Goal: Transaction & Acquisition: Obtain resource

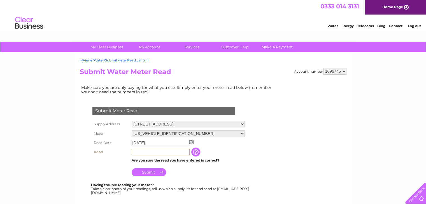
click at [158, 153] on input "text" at bounding box center [161, 152] width 58 height 7
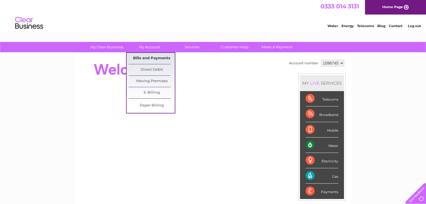
click at [150, 55] on link "Bills and Payments" at bounding box center [151, 58] width 46 height 11
click at [151, 56] on link "Bills and Payments" at bounding box center [151, 58] width 46 height 11
click at [151, 57] on link "Bills and Payments" at bounding box center [151, 58] width 46 height 11
click at [151, 58] on link "Bills and Payments" at bounding box center [151, 58] width 46 height 11
click at [154, 57] on link "Bills and Payments" at bounding box center [151, 58] width 46 height 11
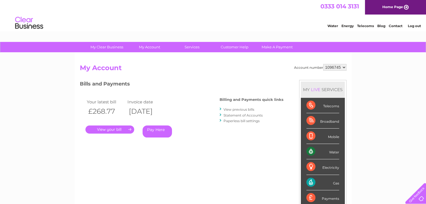
click at [115, 128] on link "." at bounding box center [109, 130] width 49 height 8
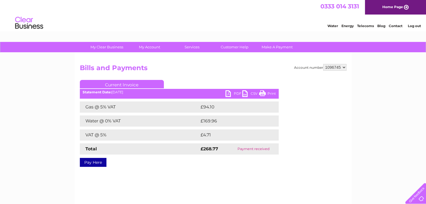
click at [228, 94] on link "PDF" at bounding box center [233, 94] width 17 height 8
click at [227, 92] on link "PDF" at bounding box center [233, 94] width 17 height 8
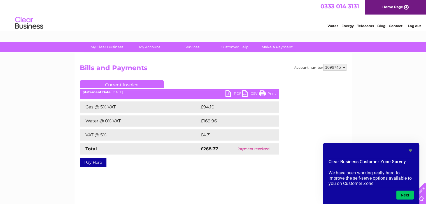
click at [243, 92] on link "CSV" at bounding box center [250, 94] width 17 height 8
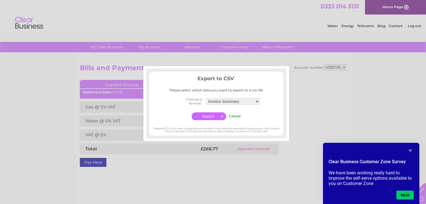
drag, startPoint x: 231, startPoint y: 115, endPoint x: 231, endPoint y: 108, distance: 7.6
click at [231, 115] on input "Cancel" at bounding box center [235, 116] width 12 height 4
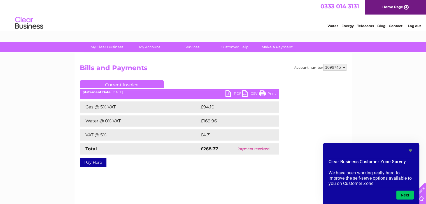
click at [231, 94] on link "PDF" at bounding box center [233, 94] width 17 height 8
click at [230, 94] on link "PDF" at bounding box center [233, 94] width 17 height 8
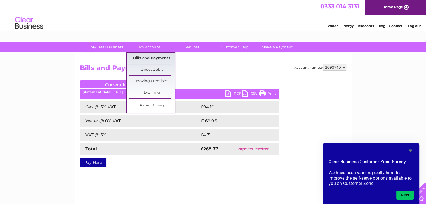
click at [149, 59] on link "Bills and Payments" at bounding box center [151, 58] width 46 height 11
click at [148, 57] on link "Bills and Payments" at bounding box center [151, 58] width 46 height 11
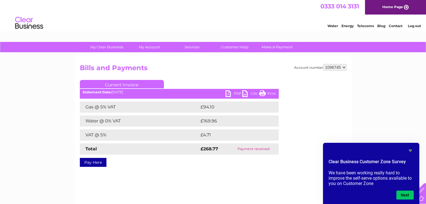
click at [227, 92] on link "PDF" at bounding box center [233, 94] width 17 height 8
click at [226, 92] on link "PDF" at bounding box center [233, 94] width 17 height 8
